Goal: Task Accomplishment & Management: Complete application form

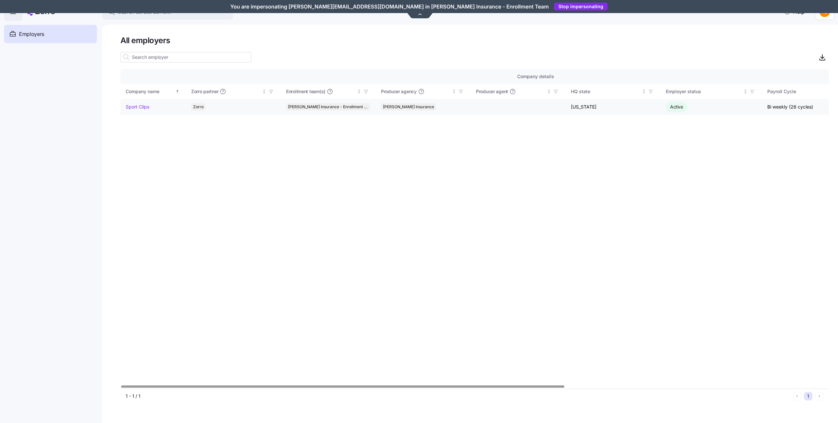
click at [144, 108] on link "Sport Clips" at bounding box center [138, 107] width 24 height 7
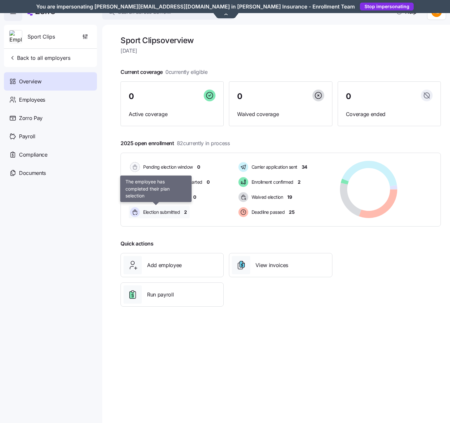
click at [157, 214] on span "Election submitted" at bounding box center [160, 212] width 39 height 7
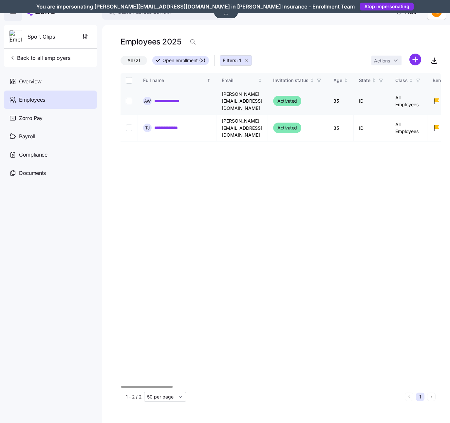
click at [168, 98] on link "**********" at bounding box center [172, 101] width 37 height 7
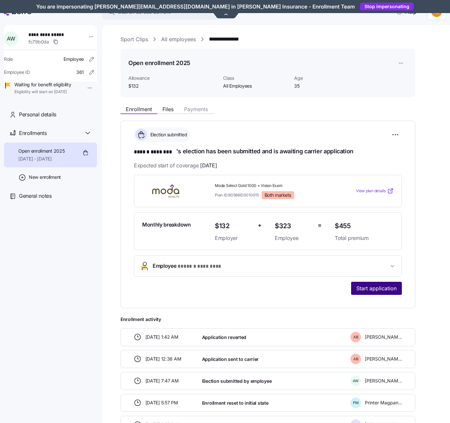
click at [381, 291] on span "Start application" at bounding box center [376, 289] width 40 height 8
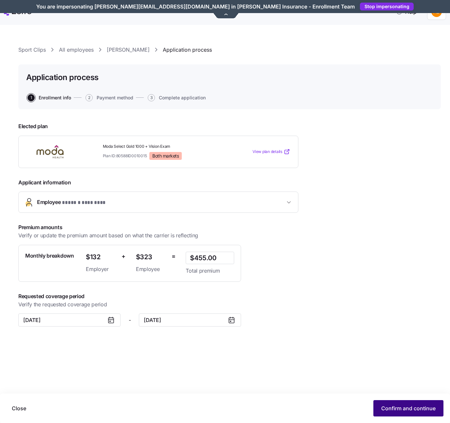
click at [392, 407] on span "Confirm and continue" at bounding box center [408, 409] width 54 height 8
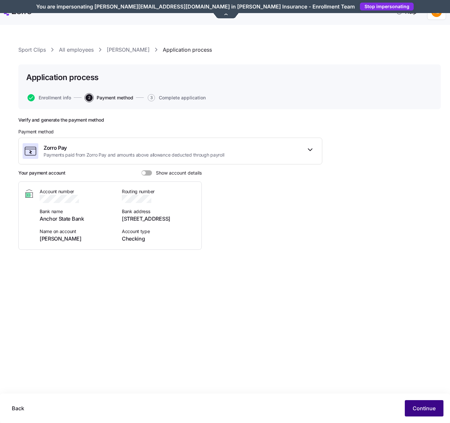
click at [425, 413] on button "Continue" at bounding box center [423, 409] width 39 height 16
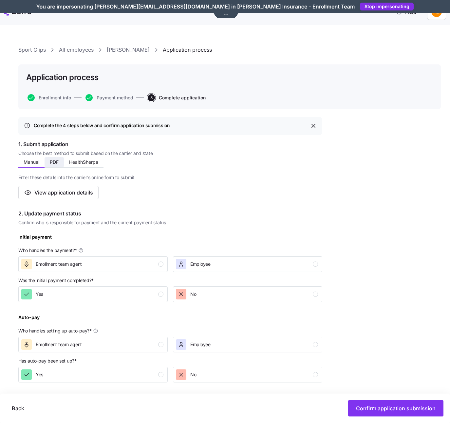
click at [51, 163] on span "PDF" at bounding box center [54, 162] width 9 height 5
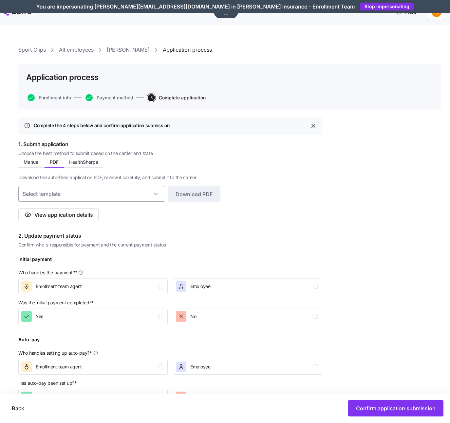
click at [107, 192] on input at bounding box center [91, 194] width 147 height 16
click at [78, 190] on input at bounding box center [91, 194] width 147 height 16
